Goal: Task Accomplishment & Management: Complete application form

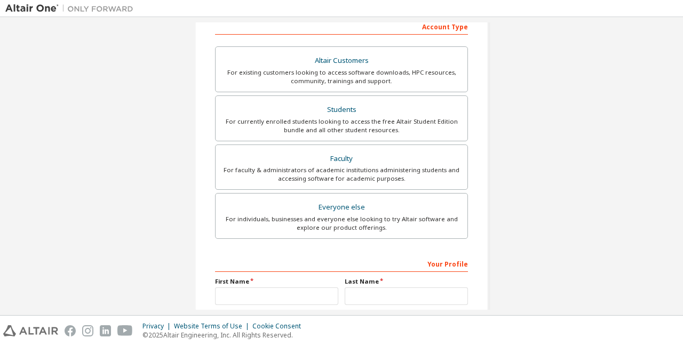
scroll to position [174, 0]
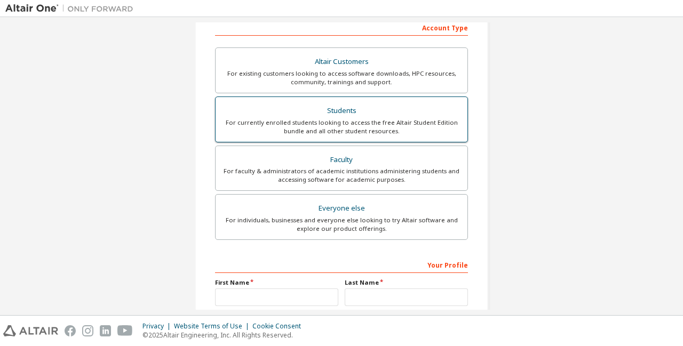
click at [369, 109] on div "Students" at bounding box center [341, 111] width 239 height 15
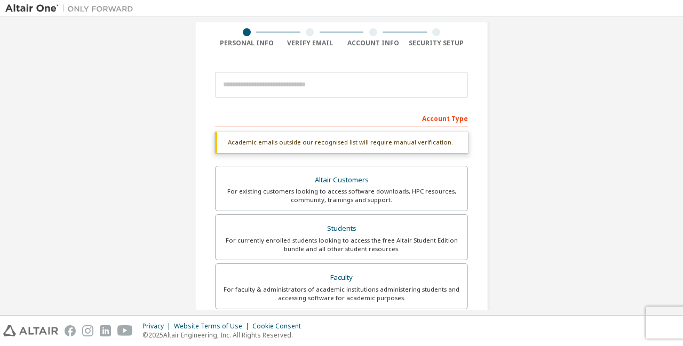
scroll to position [0, 0]
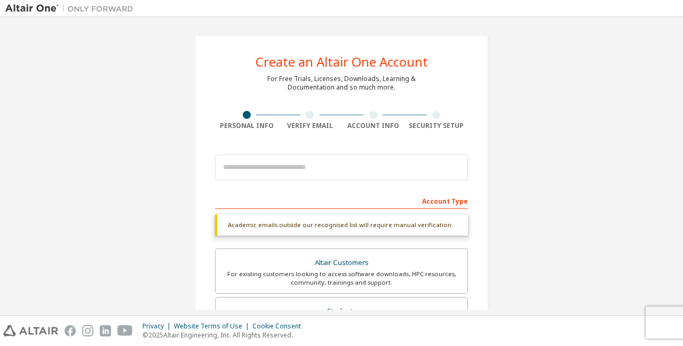
click at [438, 200] on div "Account Type" at bounding box center [341, 200] width 253 height 17
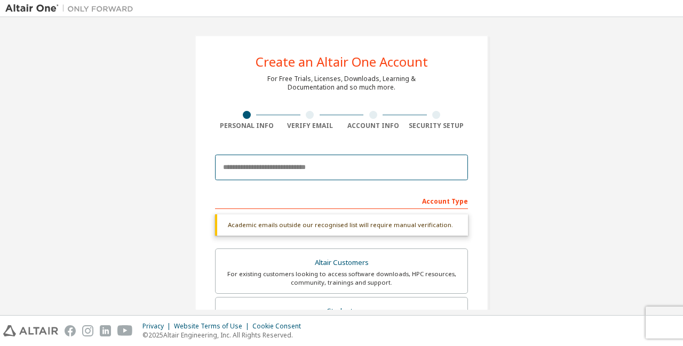
click at [375, 161] on input "email" at bounding box center [341, 168] width 253 height 26
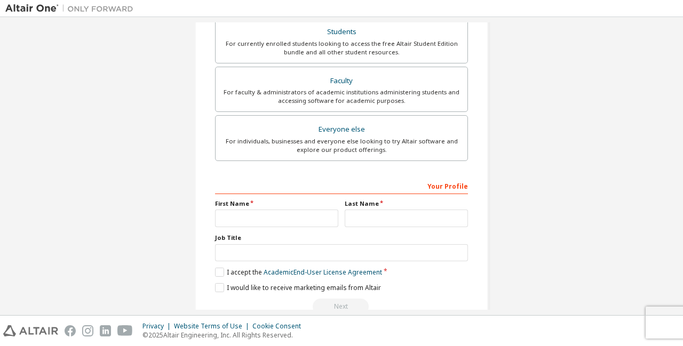
scroll to position [260, 0]
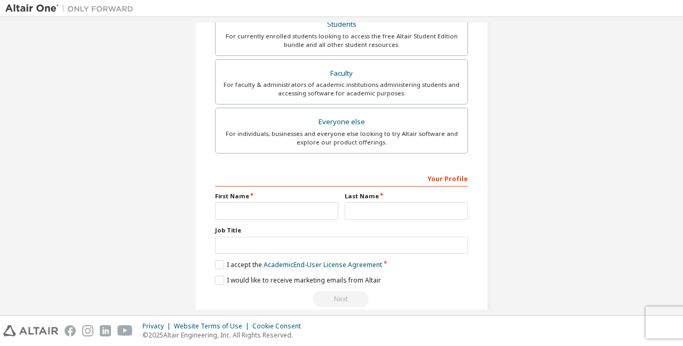
type input "**********"
click at [255, 220] on div "Your Profile First Name Last Name Job Title Please provide State/Province to he…" at bounding box center [341, 239] width 253 height 138
click at [260, 215] on input "text" at bounding box center [276, 211] width 123 height 18
type input "*****"
click at [405, 207] on input "text" at bounding box center [406, 211] width 123 height 18
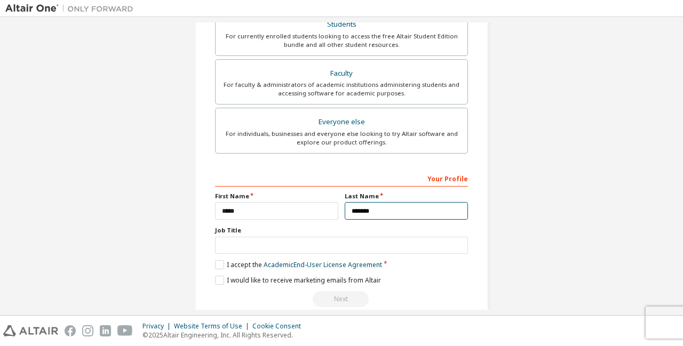
type input "*******"
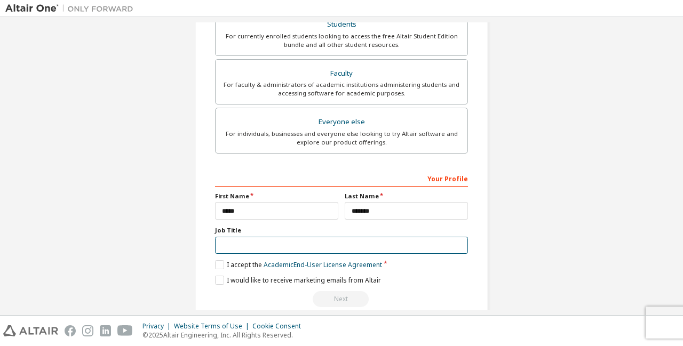
click at [334, 243] on input "text" at bounding box center [341, 246] width 253 height 18
click at [225, 262] on label "I accept the Academic End-User License Agreement" at bounding box center [298, 265] width 167 height 9
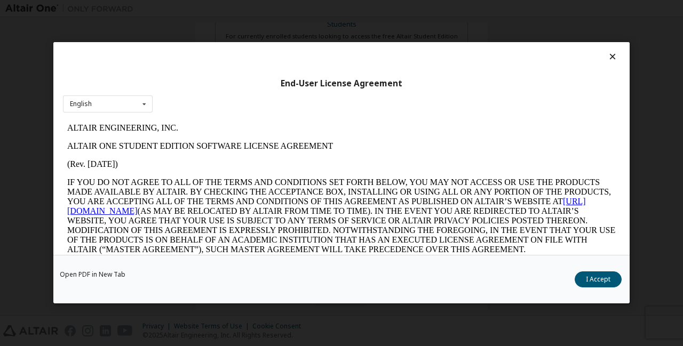
scroll to position [0, 0]
click at [584, 275] on button "I Accept" at bounding box center [598, 280] width 47 height 16
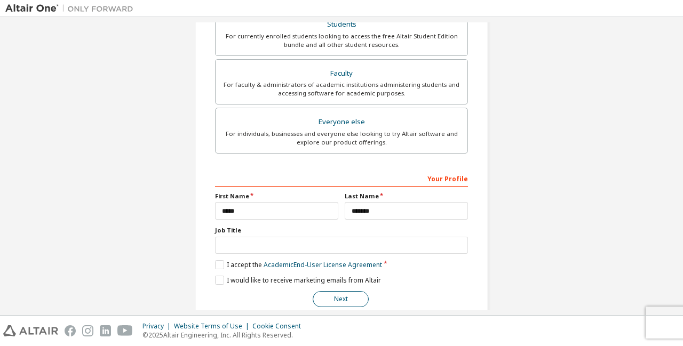
click at [330, 294] on button "Next" at bounding box center [341, 299] width 56 height 16
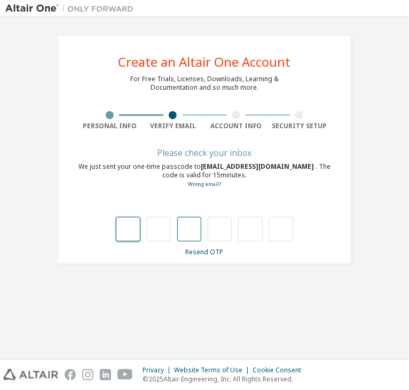
type input "*"
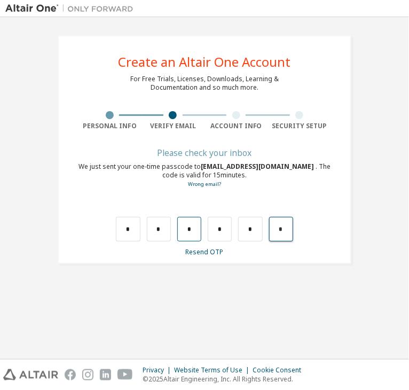
type input "*"
